Goal: Task Accomplishment & Management: Use online tool/utility

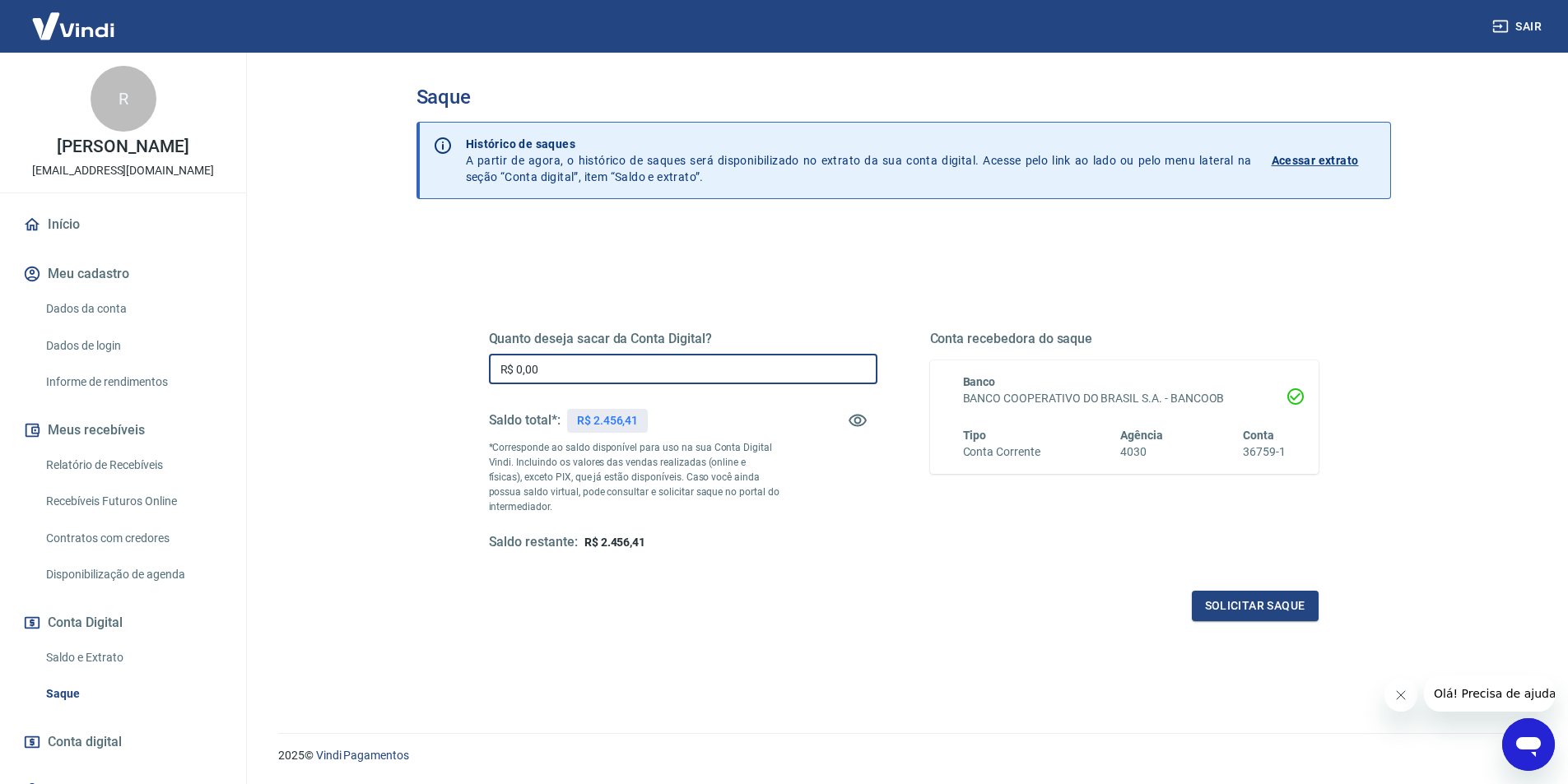
click at [635, 372] on input "R$ 0,00" at bounding box center [683, 369] width 389 height 30
type input "R$ 2.456,41"
click at [1201, 598] on button "Solicitar saque" at bounding box center [1255, 606] width 127 height 30
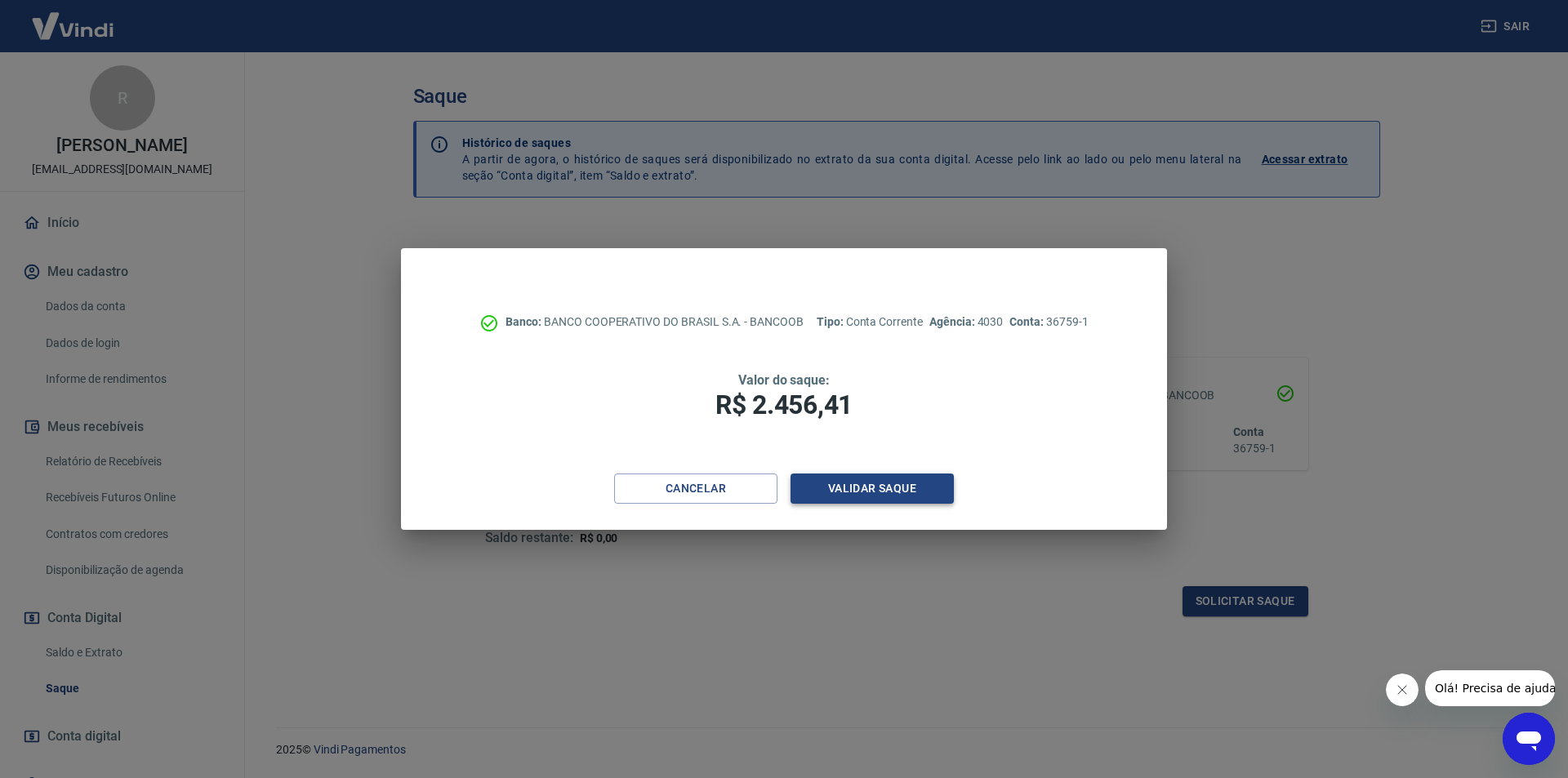
click at [946, 489] on button "Validar saque" at bounding box center [872, 488] width 163 height 30
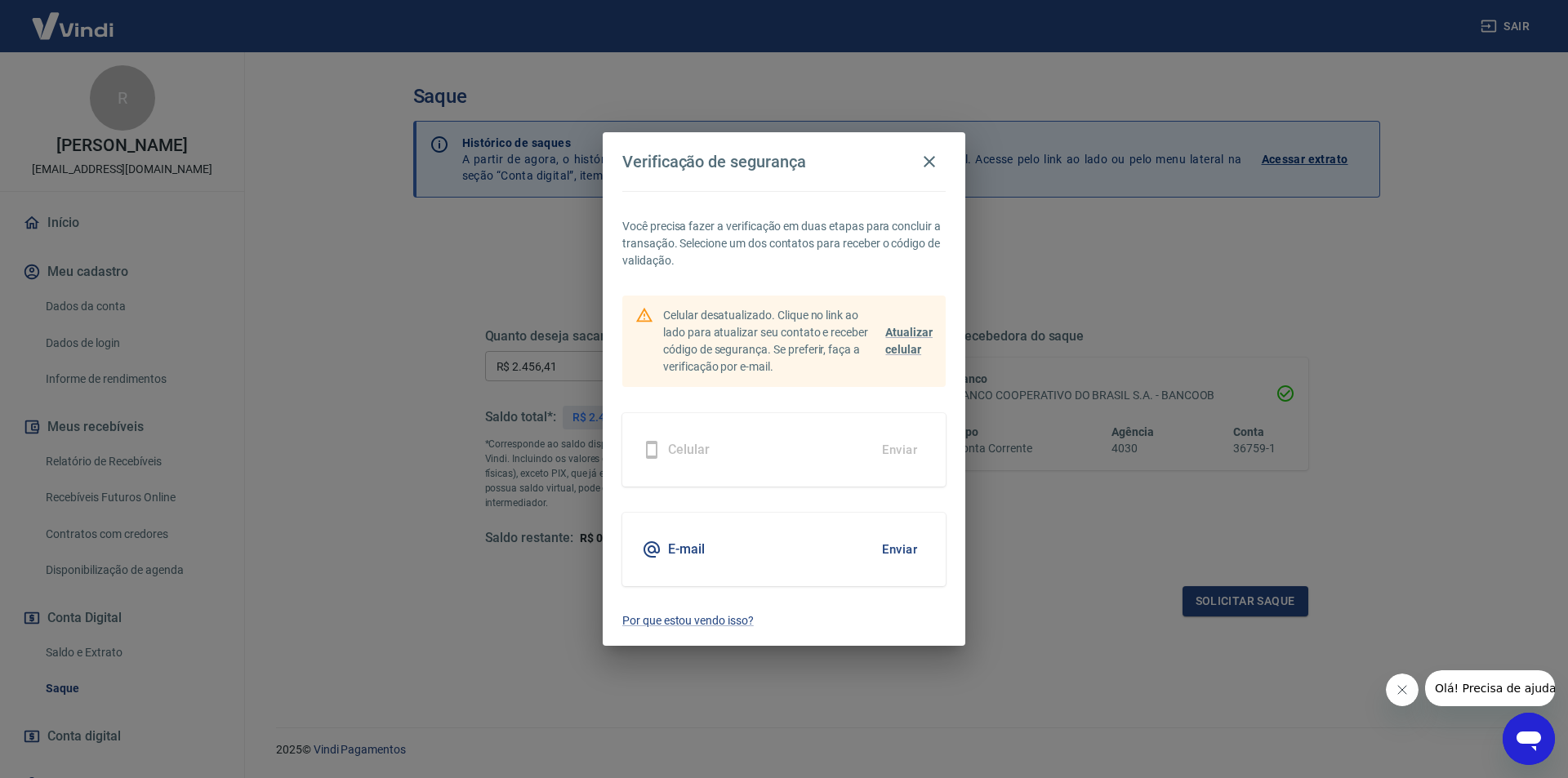
click at [905, 549] on button "Enviar" at bounding box center [899, 550] width 53 height 35
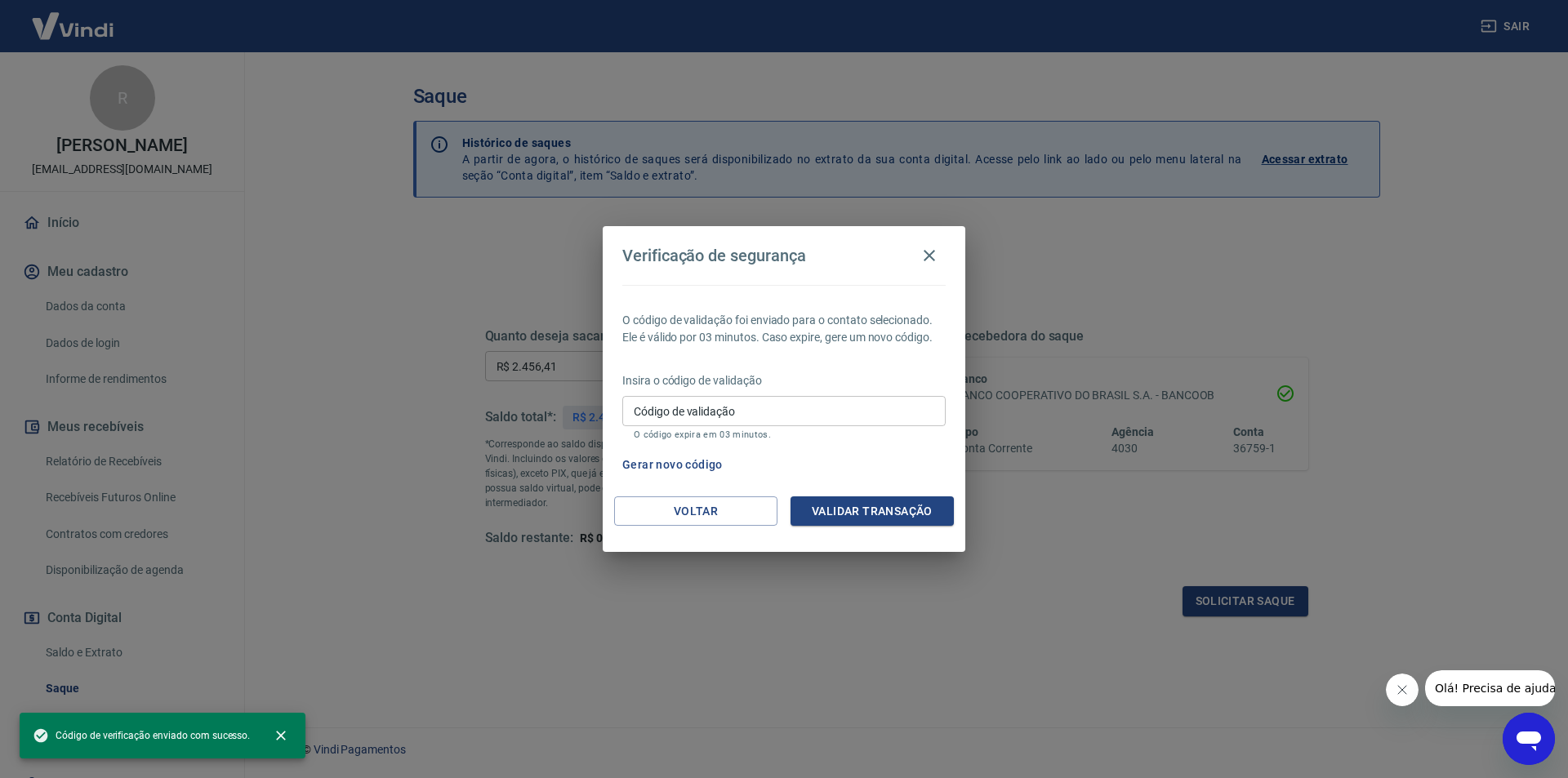
click at [753, 418] on input "Código de validação" at bounding box center [784, 410] width 324 height 30
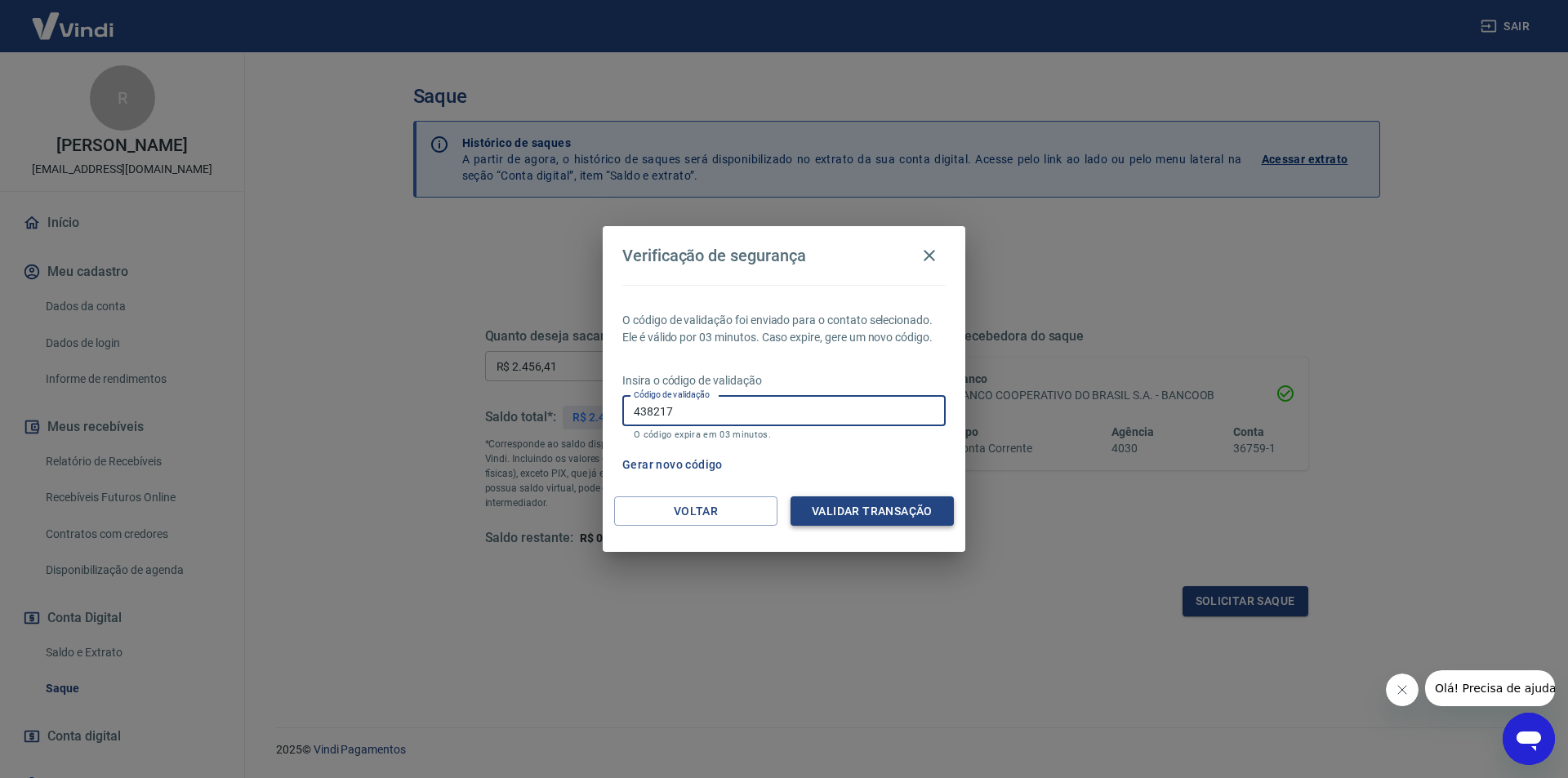
type input "438217"
click at [902, 511] on button "Validar transação" at bounding box center [872, 511] width 163 height 30
